Goal: Task Accomplishment & Management: Use online tool/utility

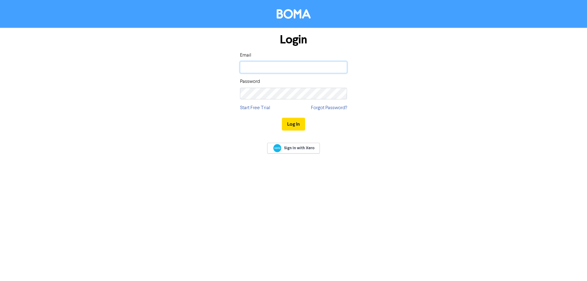
click at [249, 63] on input "email" at bounding box center [293, 67] width 107 height 12
click at [282, 118] on button "Log In" at bounding box center [293, 124] width 23 height 13
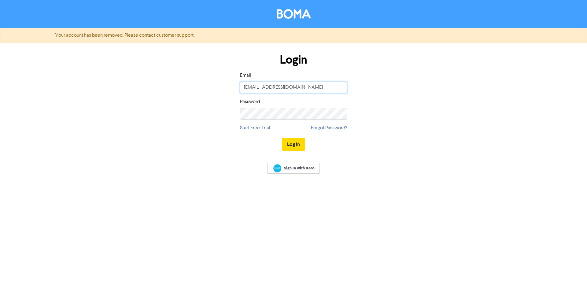
click at [295, 89] on input "[EMAIL_ADDRESS][DOMAIN_NAME]" at bounding box center [293, 88] width 107 height 12
drag, startPoint x: 295, startPoint y: 89, endPoint x: 165, endPoint y: 79, distance: 129.6
click at [165, 79] on div "Login Email [EMAIL_ADDRESS][DOMAIN_NAME] Password Start Free Trial Forgot Passw…" at bounding box center [293, 102] width 348 height 109
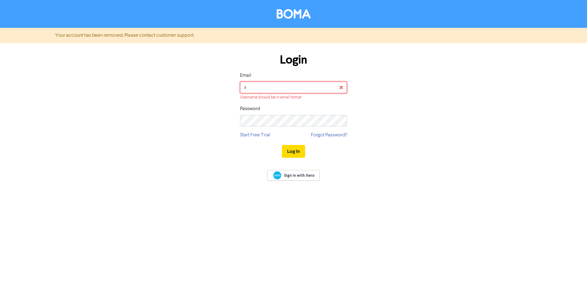
type input "[EMAIL_ADDRESS][DOMAIN_NAME]"
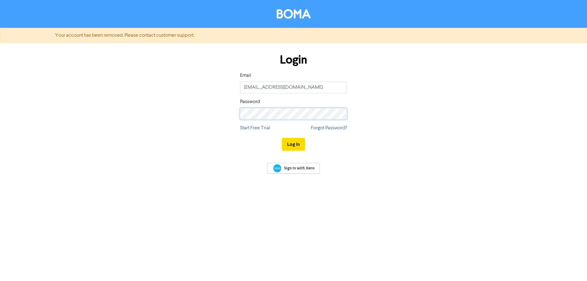
click at [191, 109] on div "Login Email [EMAIL_ADDRESS][DOMAIN_NAME] Password Start Free Trial Forgot Passw…" at bounding box center [293, 102] width 348 height 109
click at [294, 146] on button "Log In" at bounding box center [293, 144] width 23 height 13
click at [183, 109] on div "Login Email [EMAIL_ADDRESS][DOMAIN_NAME] Password Start Free Trial Forgot Passw…" at bounding box center [293, 102] width 348 height 109
click at [282, 138] on button "Log In" at bounding box center [293, 144] width 23 height 13
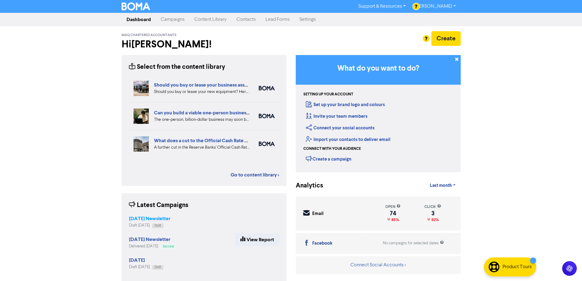
click at [156, 219] on strong "[DATE] Newsletter" at bounding box center [150, 218] width 42 height 6
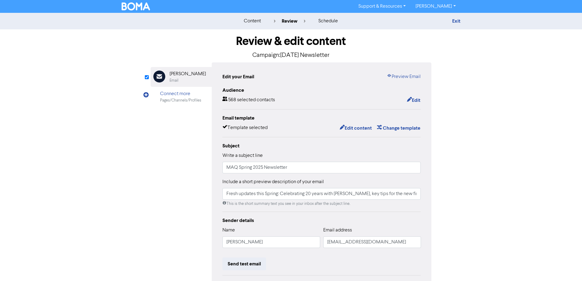
click at [172, 74] on div "[PERSON_NAME]" at bounding box center [188, 73] width 36 height 7
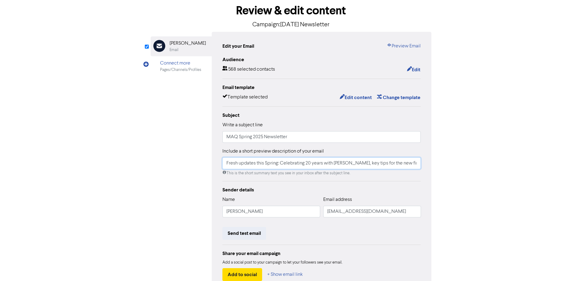
drag, startPoint x: 281, startPoint y: 163, endPoint x: 347, endPoint y: 164, distance: 66.3
click at [347, 164] on input "Fresh updates this Spring: Celebrating 20 years with [PERSON_NAME], key tips fo…" at bounding box center [321, 163] width 199 height 12
click at [242, 164] on input "Fresh updates this Spring: Meet [PERSON_NAME] & [PERSON_NAME], key tips for the…" at bounding box center [321, 163] width 199 height 12
click at [290, 164] on input "Fresh updates this Spring: Meet [PERSON_NAME] & [PERSON_NAME], key tips for the…" at bounding box center [321, 163] width 199 height 12
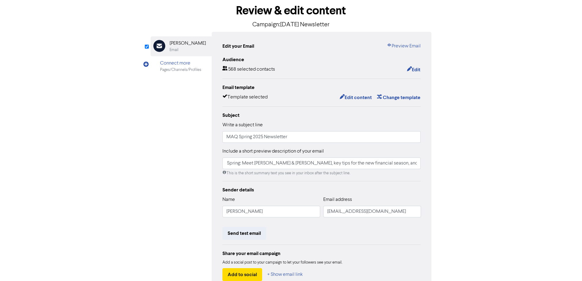
scroll to position [0, 0]
click at [329, 164] on input "Fresh updates this Spring: Meet [PERSON_NAME] & [PERSON_NAME], key tips for the…" at bounding box center [321, 163] width 199 height 12
click at [328, 162] on input "Fresh updates this Spring: Meet [PERSON_NAME] & [PERSON_NAME], key tips for the…" at bounding box center [321, 163] width 199 height 12
click at [417, 164] on input "Fresh updates this Spring: Meet [PERSON_NAME] & [PERSON_NAME], Investment Boost…" at bounding box center [321, 163] width 199 height 12
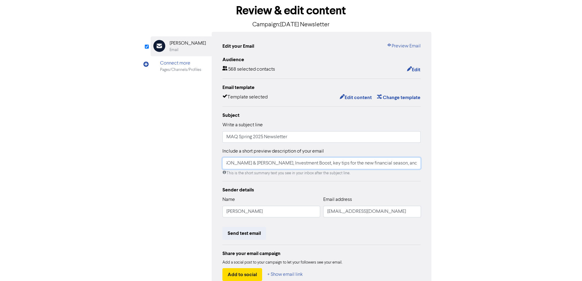
click at [226, 165] on input "Fresh updates this Spring: Meet [PERSON_NAME] & [PERSON_NAME], Investment Boost…" at bounding box center [321, 163] width 199 height 12
click at [400, 165] on input "Fresh updates this Spring: New at MIQ; meet [PERSON_NAME] & [PERSON_NAME], Inve…" at bounding box center [321, 163] width 199 height 12
drag, startPoint x: 412, startPoint y: 167, endPoint x: 342, endPoint y: 169, distance: 70.3
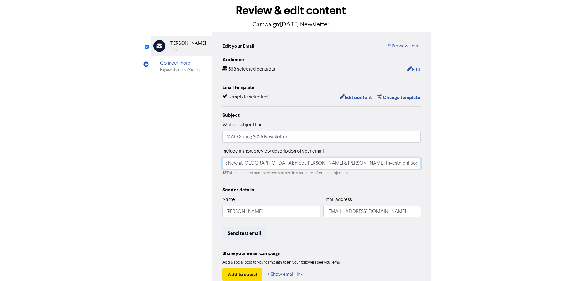
click at [342, 169] on input "Fresh updates this Spring: New at [GEOGRAPHIC_DATA]; meet [PERSON_NAME] & [PERS…" at bounding box center [321, 163] width 199 height 12
click at [406, 164] on input "Fresh updates this Spring: New at MIQ; meet [PERSON_NAME] & [PERSON_NAME], Inve…" at bounding box center [321, 163] width 199 height 12
type input "Fresh updates this Spring: New at MIQ; meet [PERSON_NAME] & [PERSON_NAME], Inve…"
click at [483, 159] on div "content review schedule Exit Review & edit content Campaign: [DATE] Newsletter …" at bounding box center [291, 150] width 582 height 337
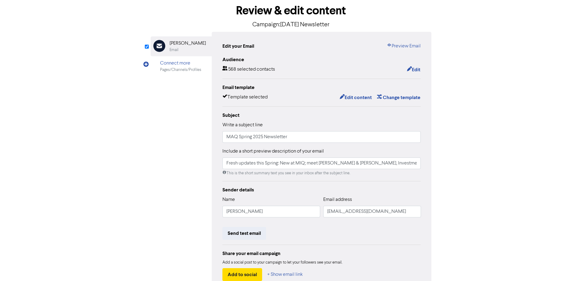
scroll to position [69, 0]
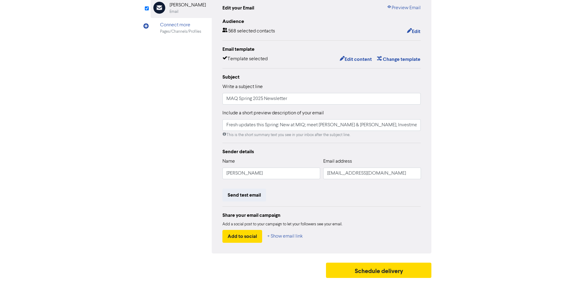
click at [161, 204] on div "Email Created with Sketch. [PERSON_NAME] Email Connect more Pages/Channels/Prof…" at bounding box center [291, 124] width 281 height 260
click at [469, 65] on div "content review schedule Exit Review & edit content Campaign: [DATE] Newsletter …" at bounding box center [291, 112] width 582 height 337
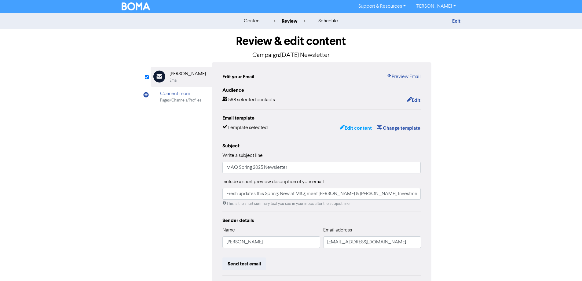
click at [360, 128] on button "Edit content" at bounding box center [356, 128] width 33 height 8
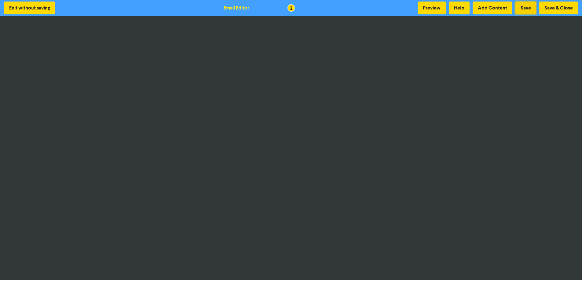
click at [522, 9] on button "Save" at bounding box center [526, 8] width 21 height 13
click at [525, 9] on button "Save" at bounding box center [526, 8] width 21 height 13
click at [552, 9] on button "Save & Close" at bounding box center [558, 8] width 39 height 13
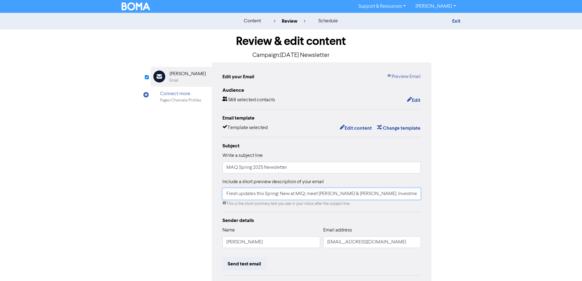
click at [400, 195] on input "Fresh updates this Spring: New at MIQ; meet [PERSON_NAME] & [PERSON_NAME], Inve…" at bounding box center [321, 194] width 199 height 12
type input "Fresh updates this Spring: New at MIQ; meet [PERSON_NAME] & [PERSON_NAME], Inve…"
click at [458, 21] on link "Exit" at bounding box center [456, 21] width 8 height 6
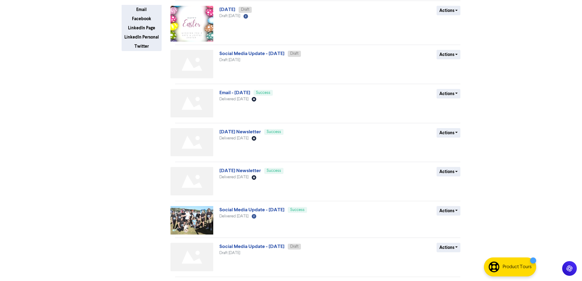
scroll to position [174, 0]
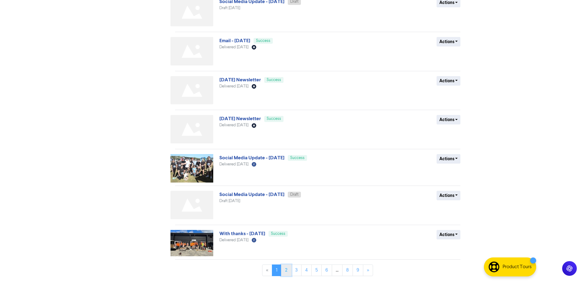
click at [285, 270] on link "2" at bounding box center [286, 270] width 10 height 12
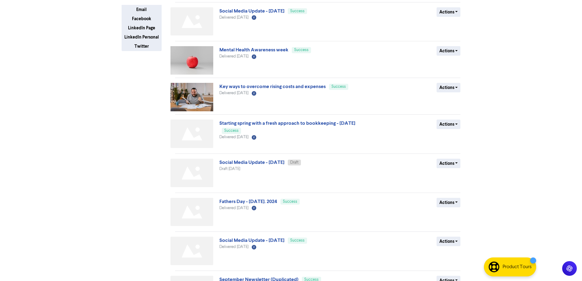
scroll to position [173, 0]
